Goal: Task Accomplishment & Management: Manage account settings

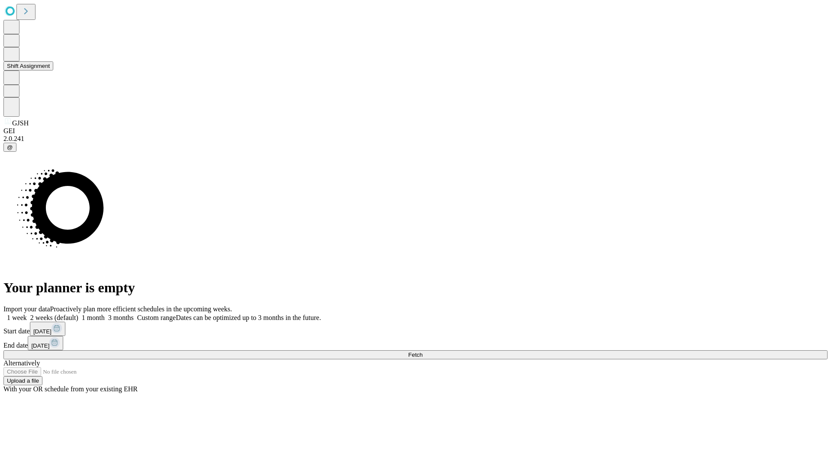
click at [53, 71] on button "Shift Assignment" at bounding box center [28, 65] width 50 height 9
